Goal: Task Accomplishment & Management: Manage account settings

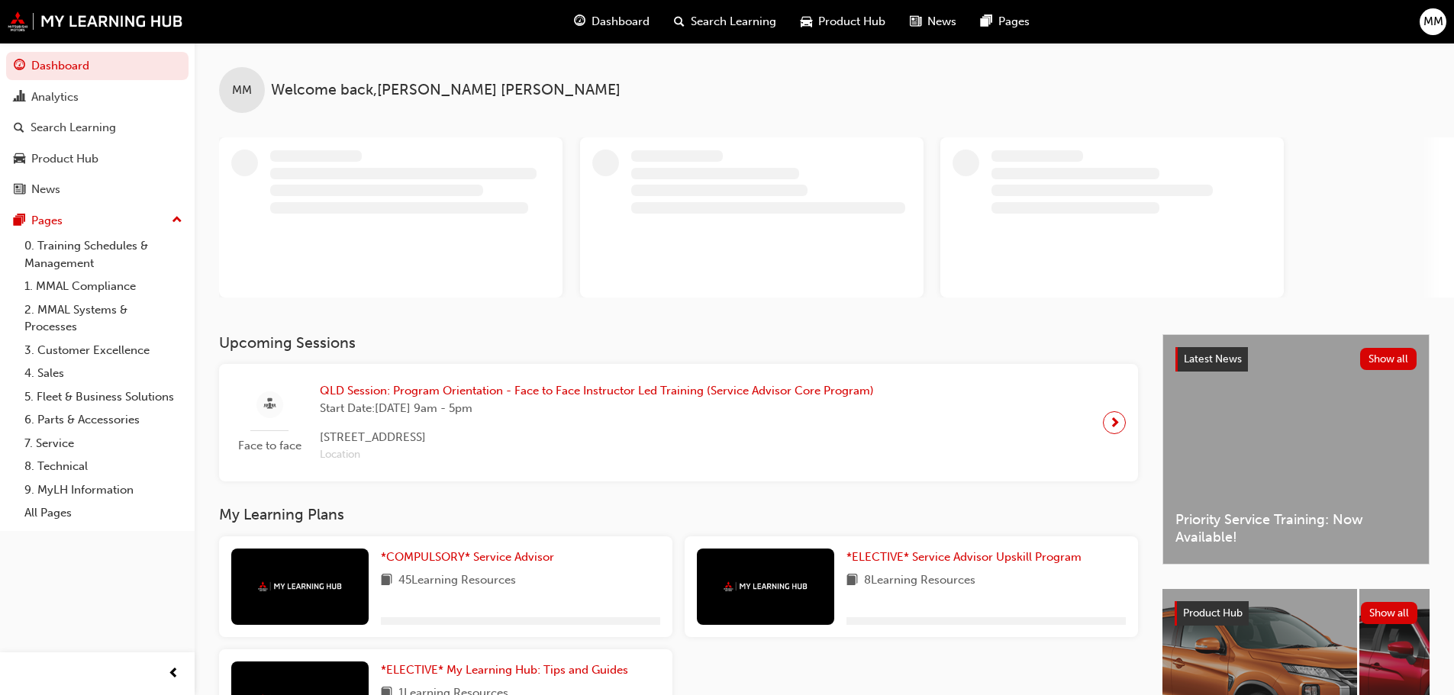
click at [1388, 41] on div "Dashboard Search Learning Product Hub News Pages MM" at bounding box center [727, 21] width 1454 height 43
click at [1428, 23] on span "MM" at bounding box center [1433, 22] width 20 height 18
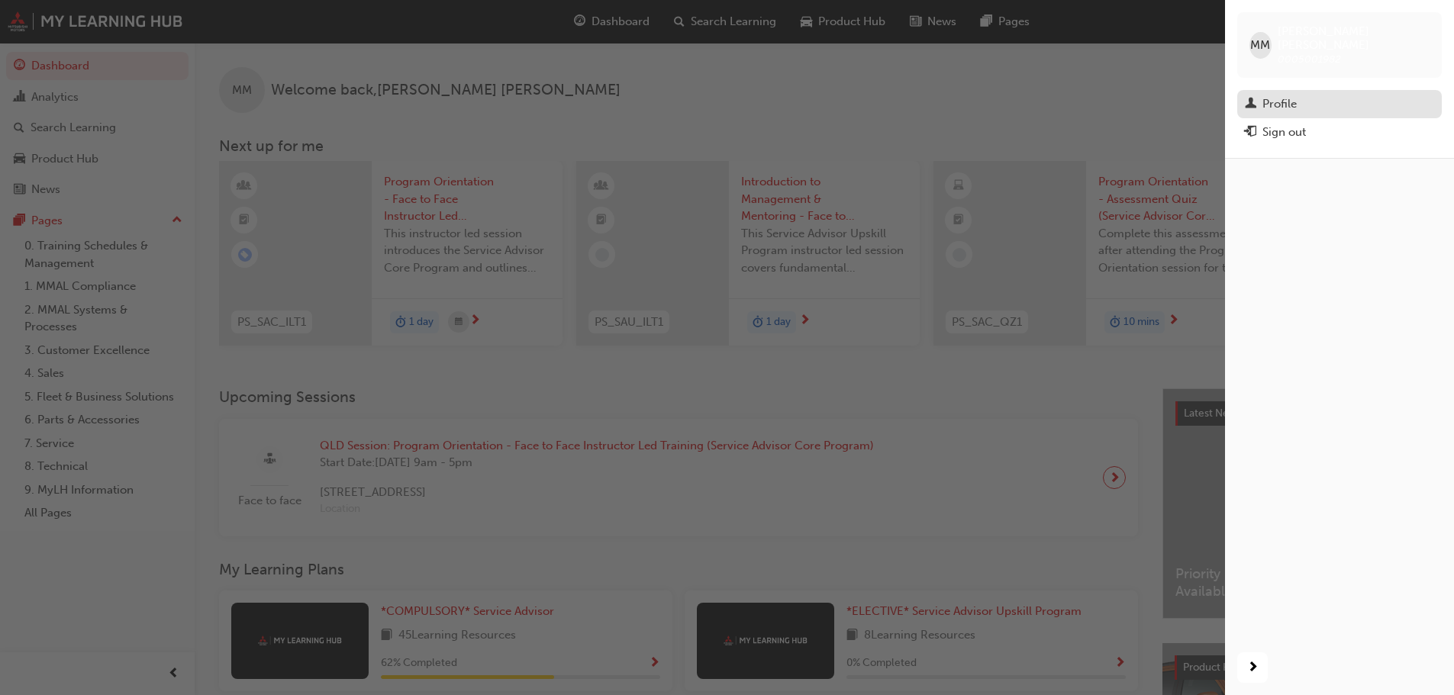
click at [1293, 95] on div "Profile" at bounding box center [1279, 104] width 34 height 18
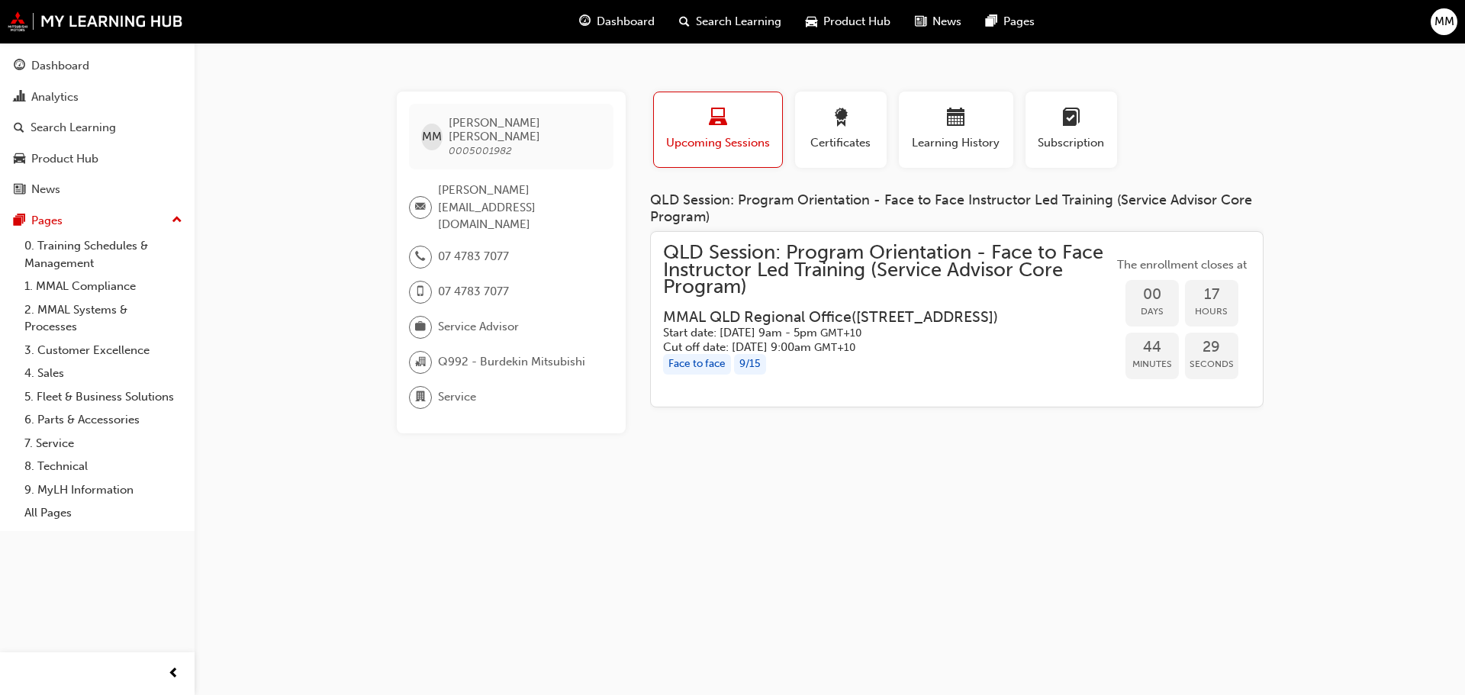
click at [1441, 22] on span "MM" at bounding box center [1445, 22] width 20 height 18
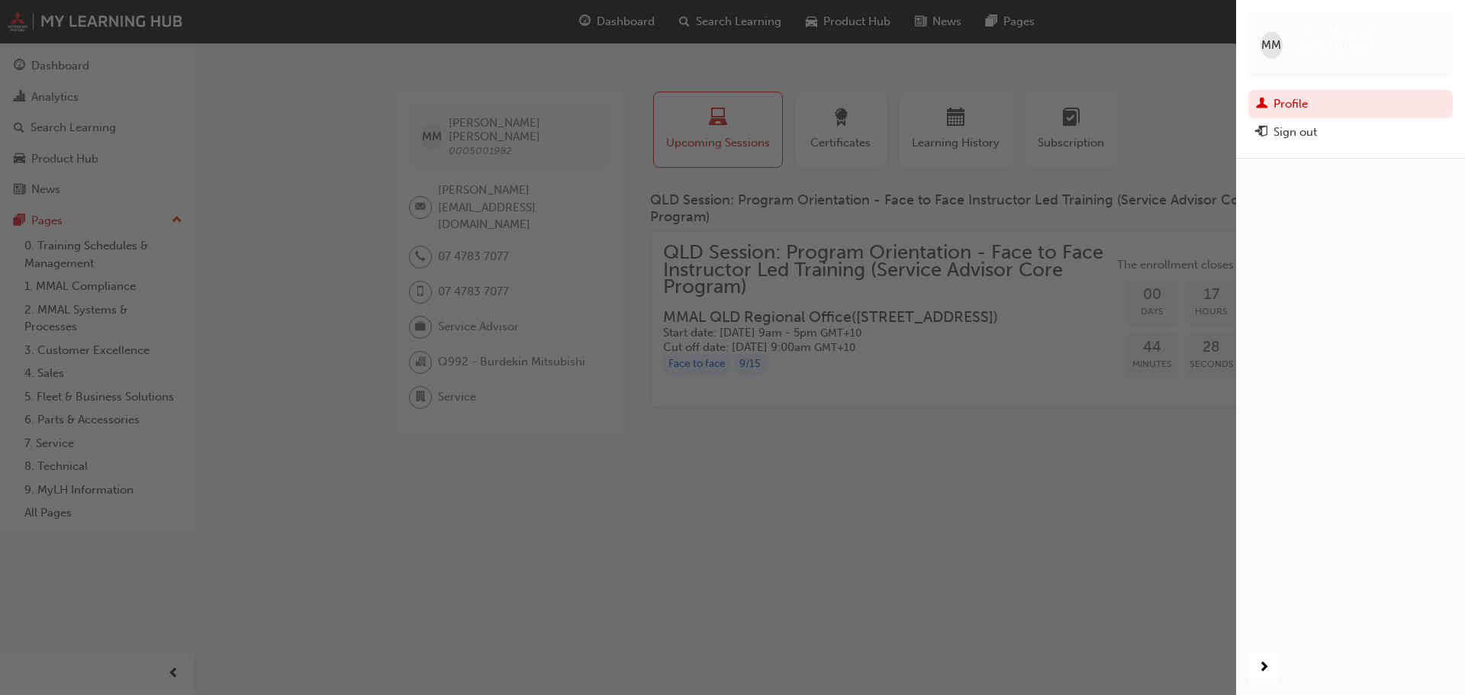
click at [1316, 124] on div "Sign out" at bounding box center [1295, 133] width 43 height 18
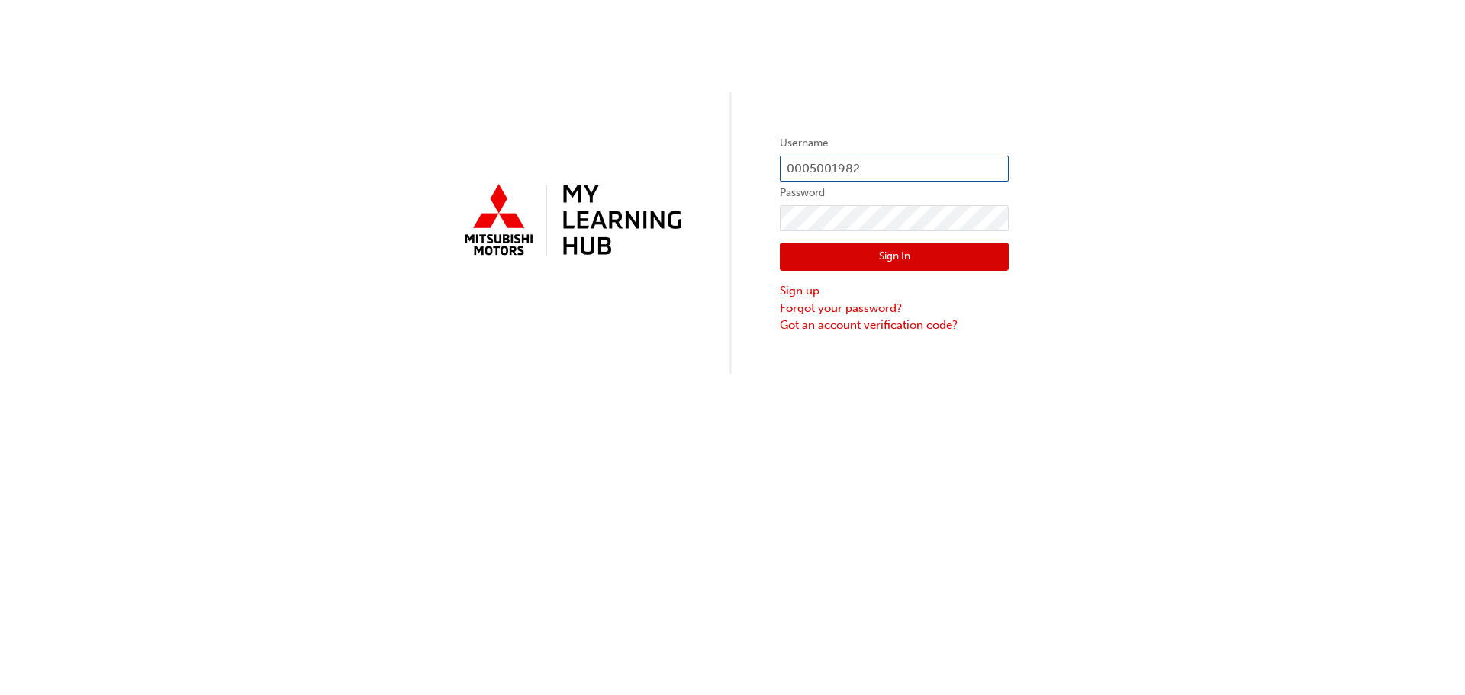
click at [877, 157] on input "0005001982" at bounding box center [894, 169] width 229 height 26
type input "0005881268"
click at [926, 247] on button "Sign In" at bounding box center [894, 257] width 229 height 29
